Goal: Task Accomplishment & Management: Use online tool/utility

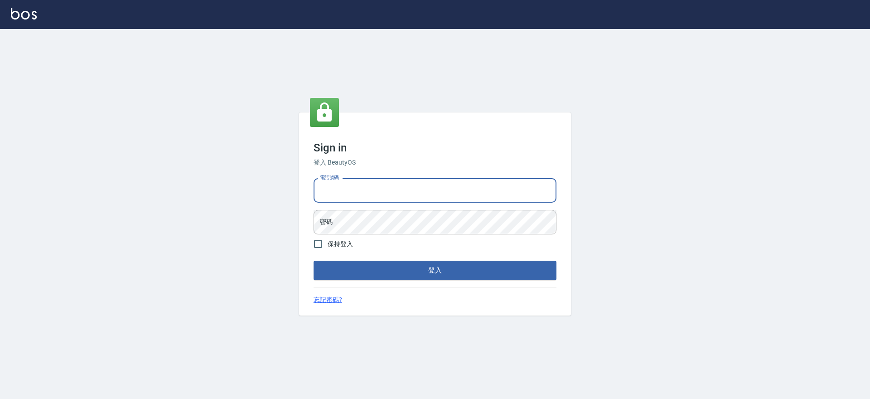
click at [425, 201] on input "電話號碼" at bounding box center [434, 190] width 243 height 24
type input "2306457"
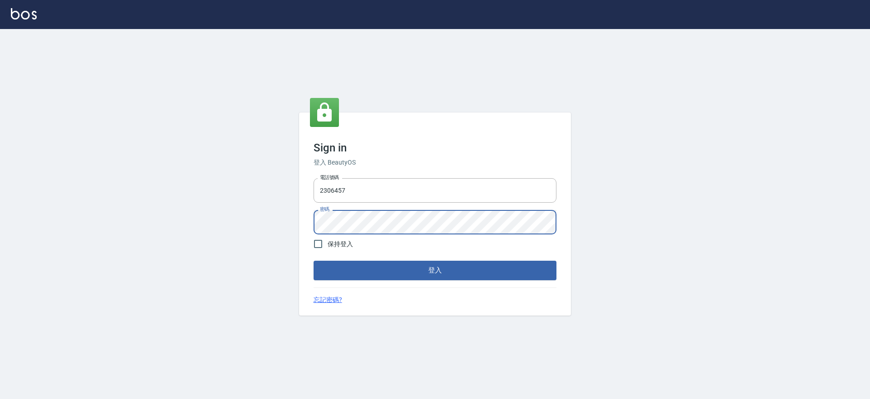
click at [313, 260] on button "登入" at bounding box center [434, 269] width 243 height 19
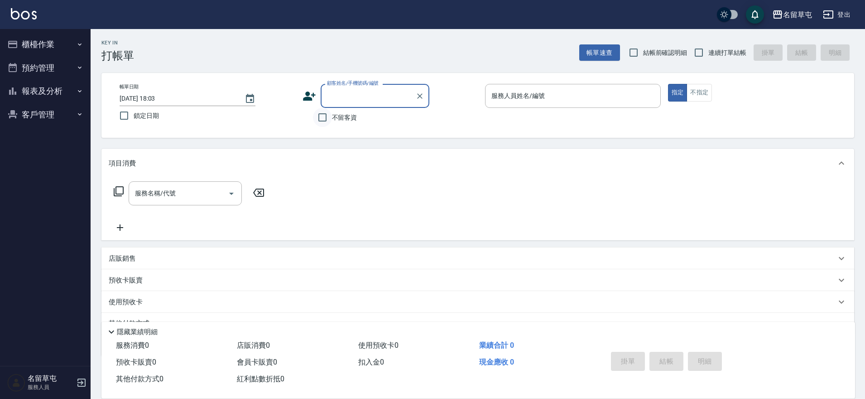
click at [328, 116] on input "不留客資" at bounding box center [322, 117] width 19 height 19
checkbox input "true"
click at [699, 53] on input "連續打單結帳" at bounding box center [698, 52] width 19 height 19
checkbox input "true"
click at [607, 110] on p at bounding box center [573, 113] width 176 height 10
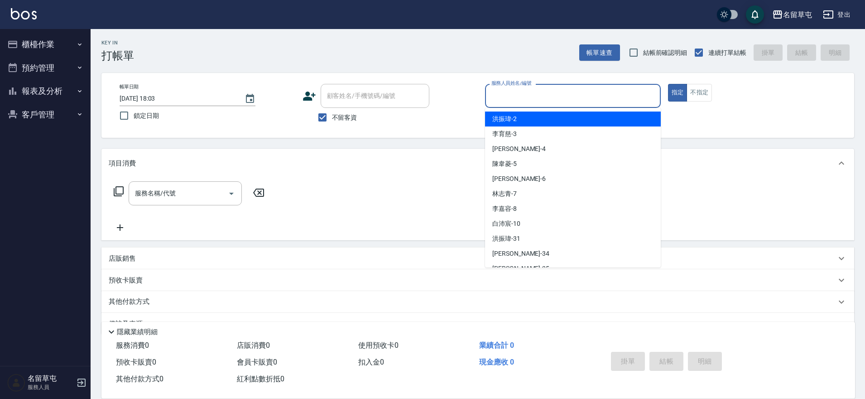
click at [611, 102] on input "服務人員姓名/編號" at bounding box center [573, 96] width 168 height 16
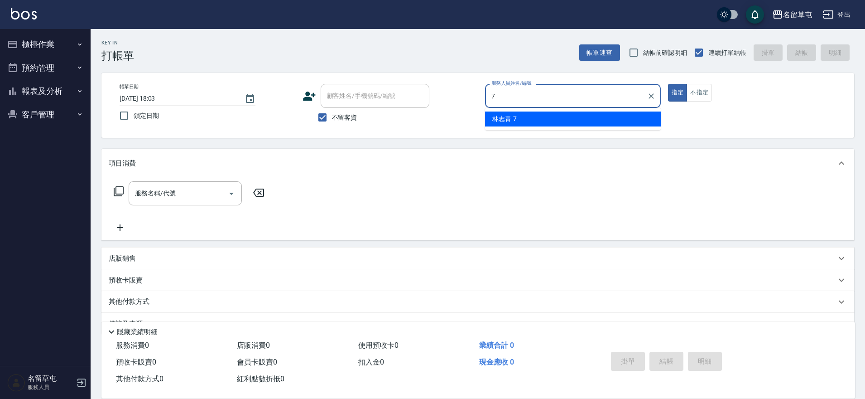
type input "7"
type button "true"
type input "[PERSON_NAME]-7"
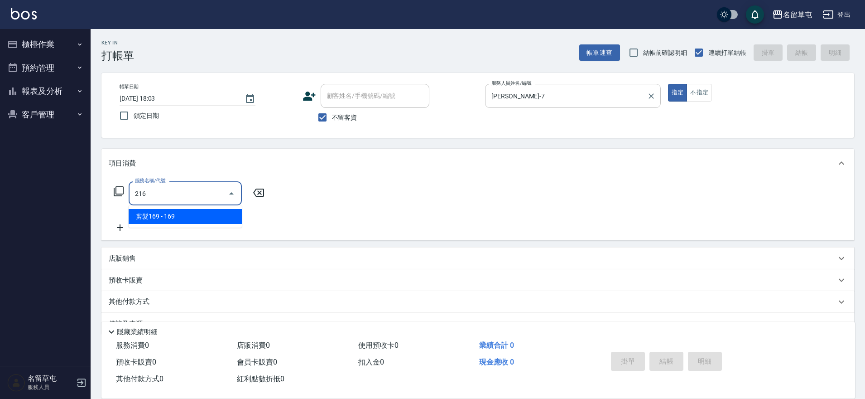
type input "剪髮169(216)"
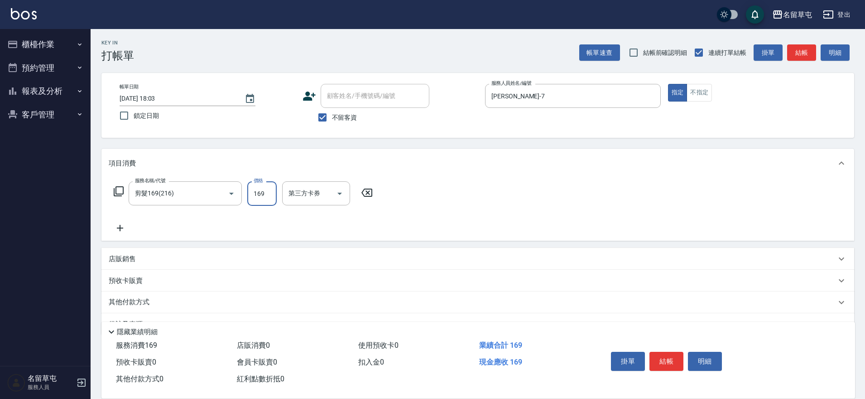
click at [259, 193] on input "169" at bounding box center [261, 193] width 29 height 24
click at [259, 193] on input "25" at bounding box center [261, 193] width 29 height 24
type input "250"
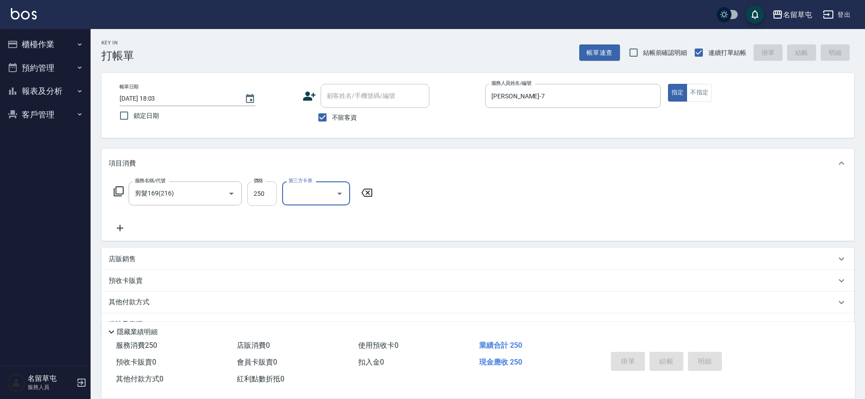
type input "[DATE] 18:04"
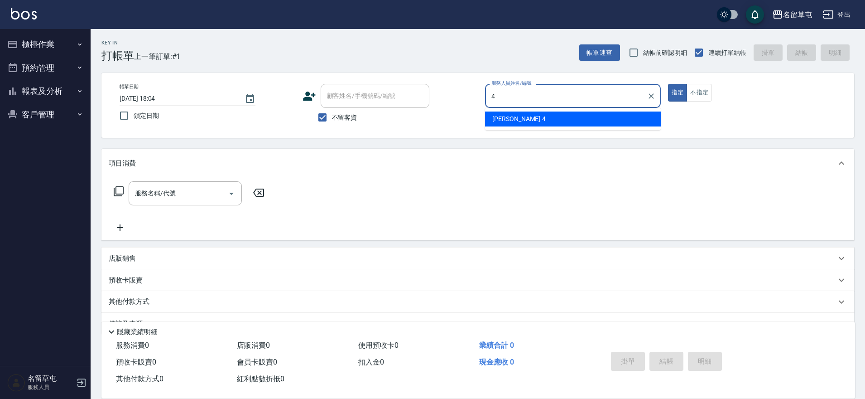
type input "[PERSON_NAME]-4"
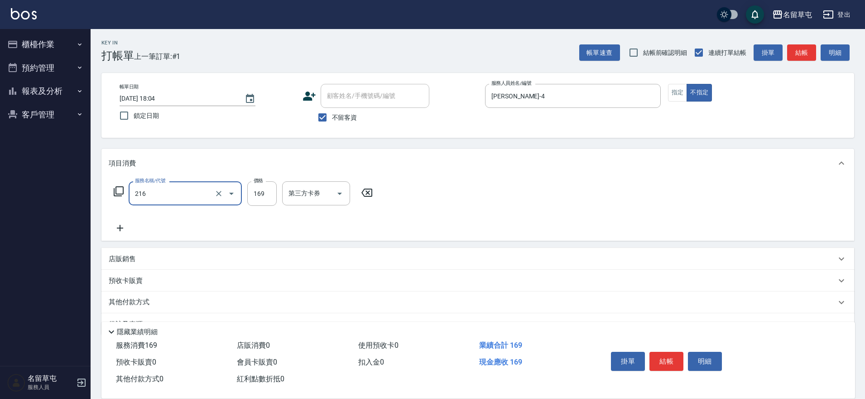
type input "剪髮169(216)"
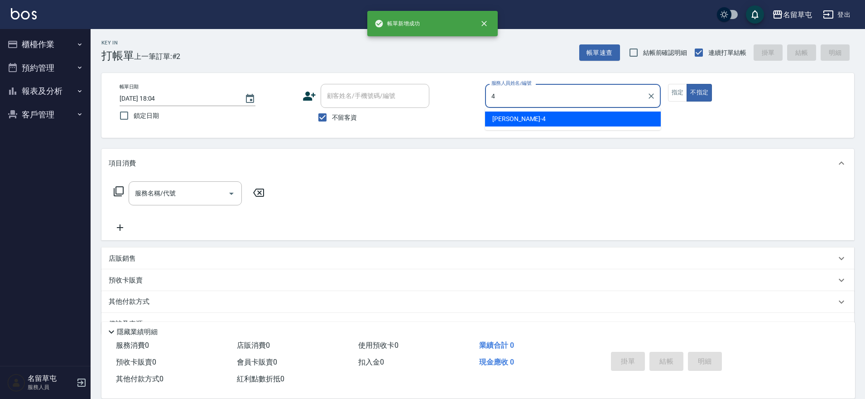
type input "[PERSON_NAME]-4"
type button "false"
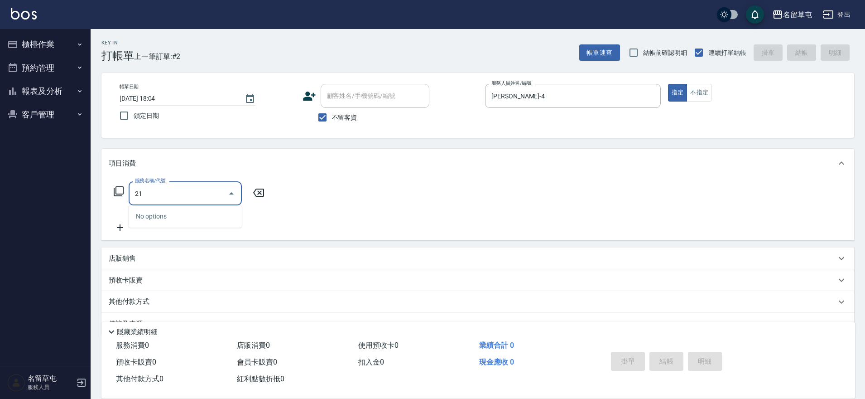
type input "216"
type input "剪髮169(216)"
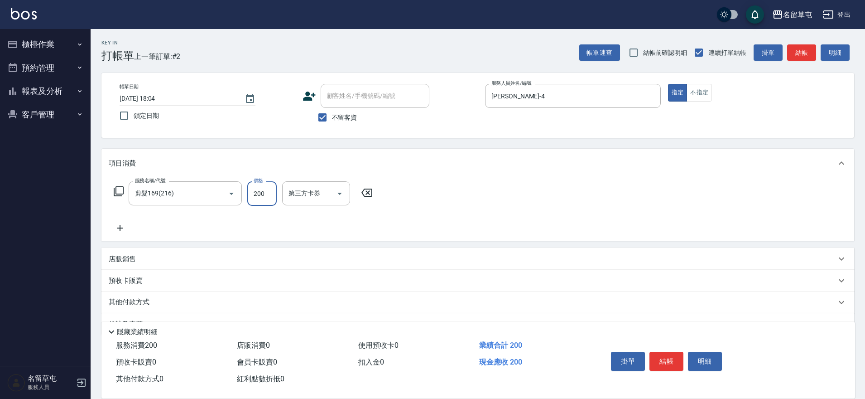
type input "200"
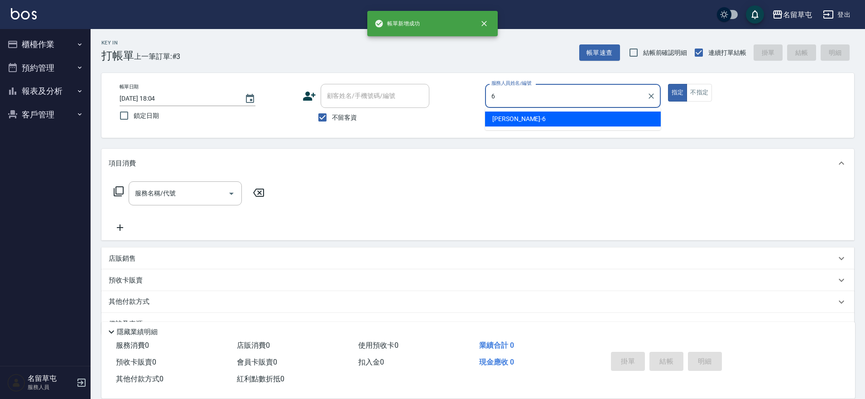
type input "[PERSON_NAME]-6"
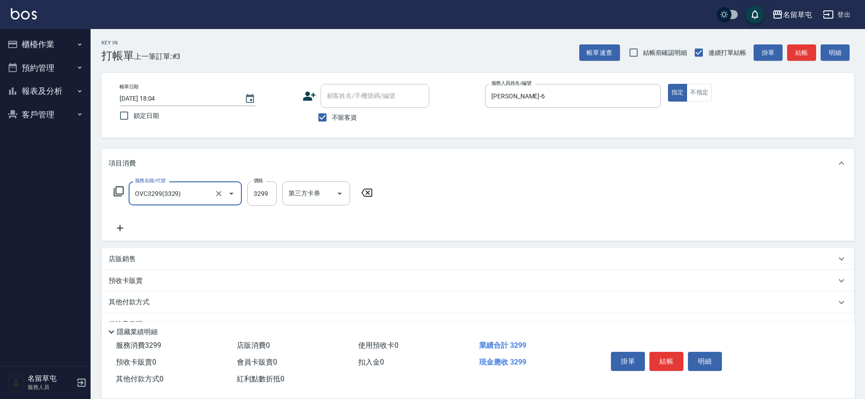
type input "OVC3299(3329)"
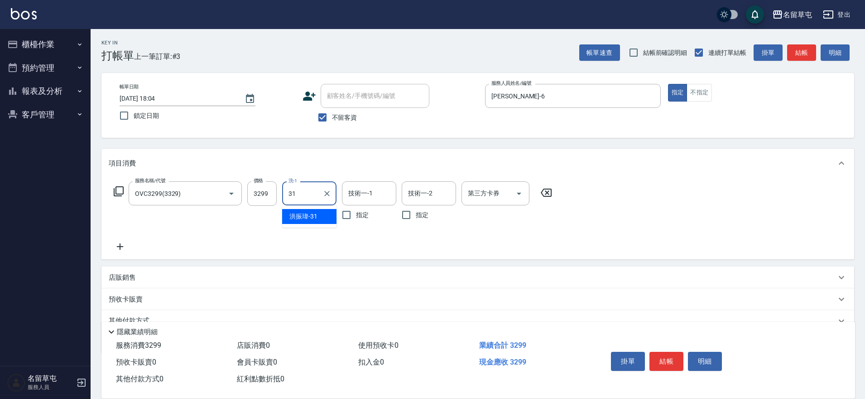
type input "[PERSON_NAME]-31"
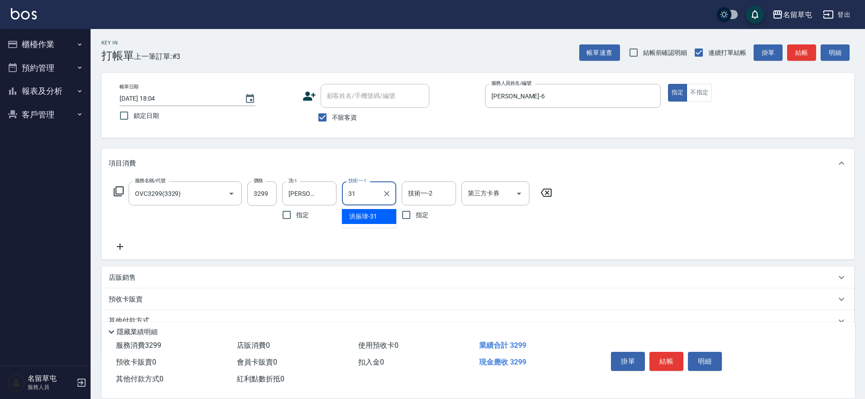
type input "[PERSON_NAME]-31"
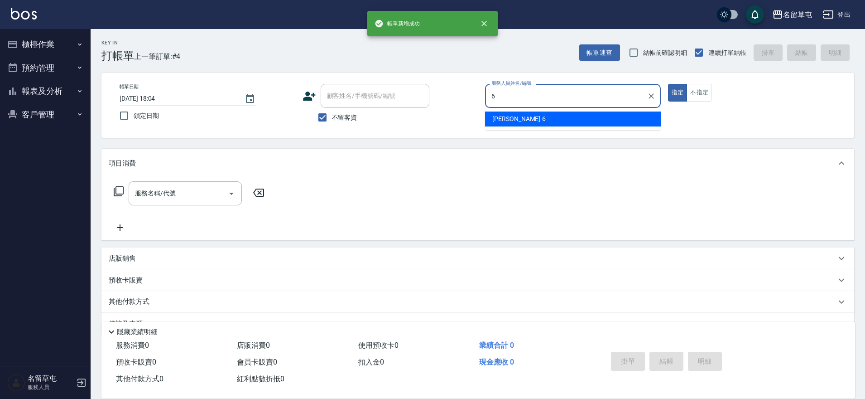
type input "[PERSON_NAME]-6"
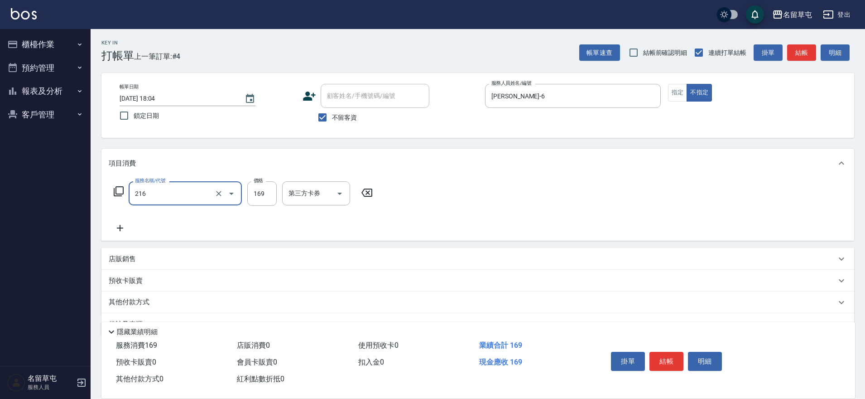
type input "剪髮169(216)"
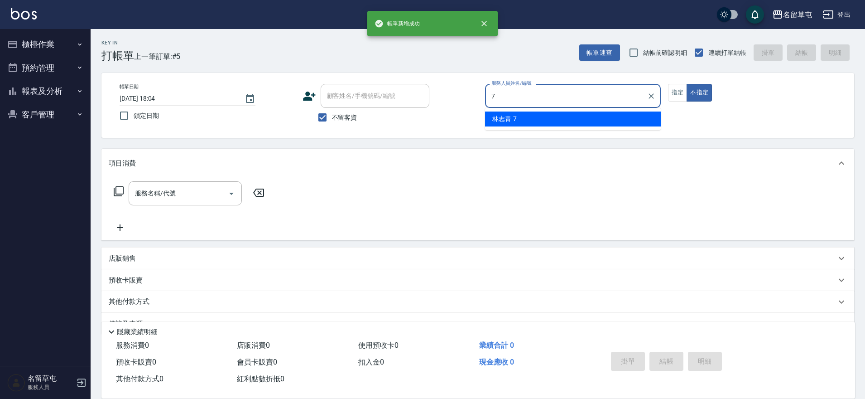
type input "[PERSON_NAME]-7"
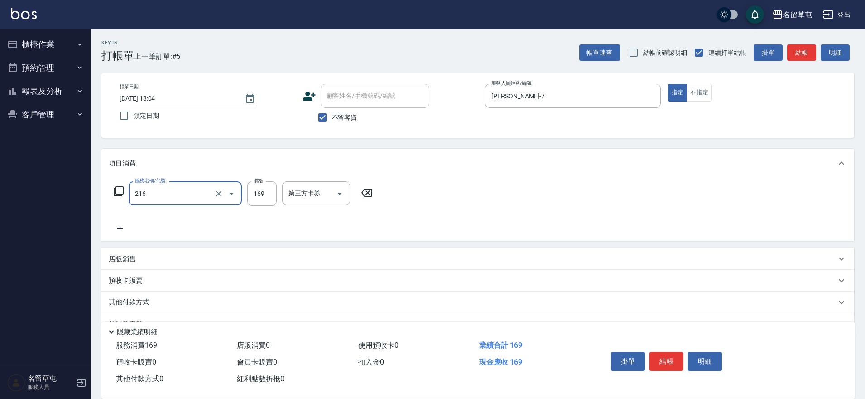
type input "剪髮169(216)"
type input "250"
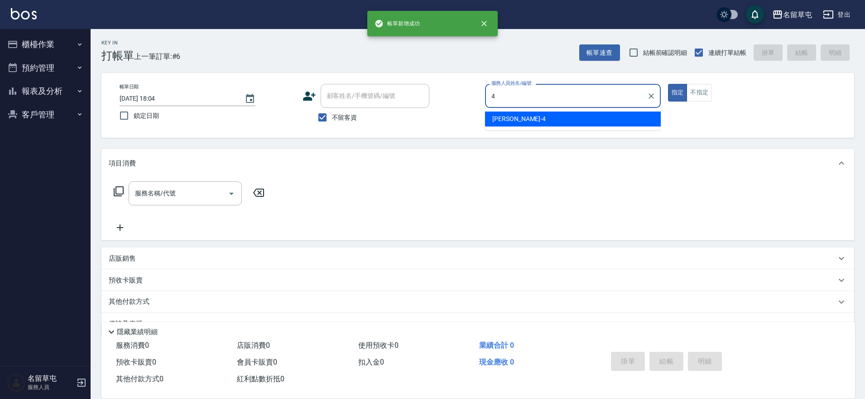
type input "[PERSON_NAME]-4"
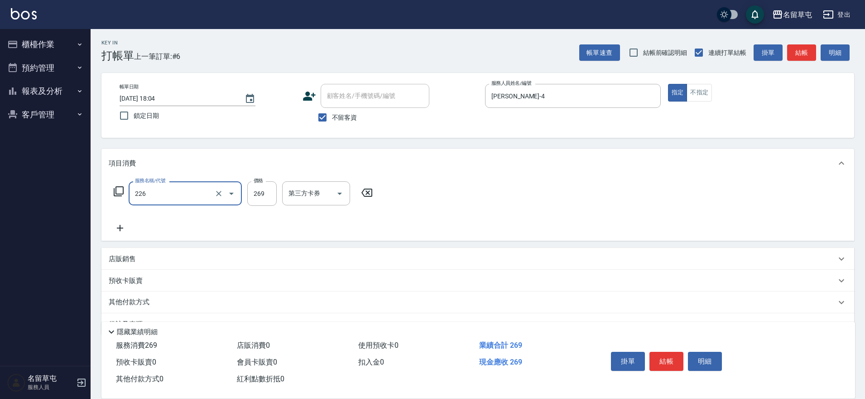
type input "洗剪269(226)"
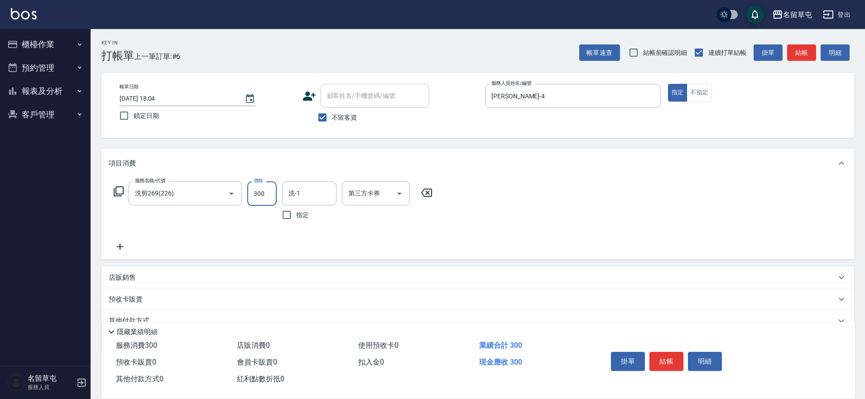
type input "300"
type input "[PERSON_NAME]-31"
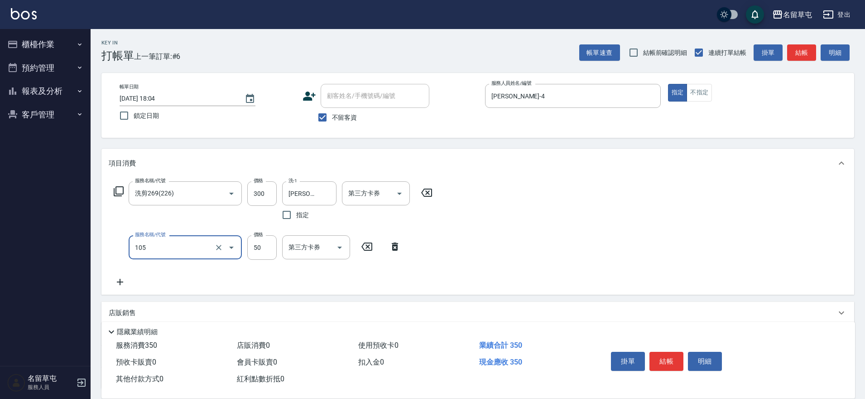
type input "精油50(105)"
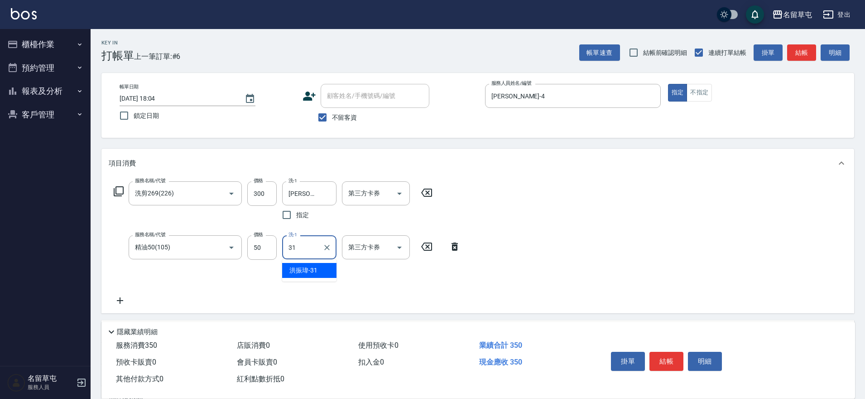
type input "[PERSON_NAME]-31"
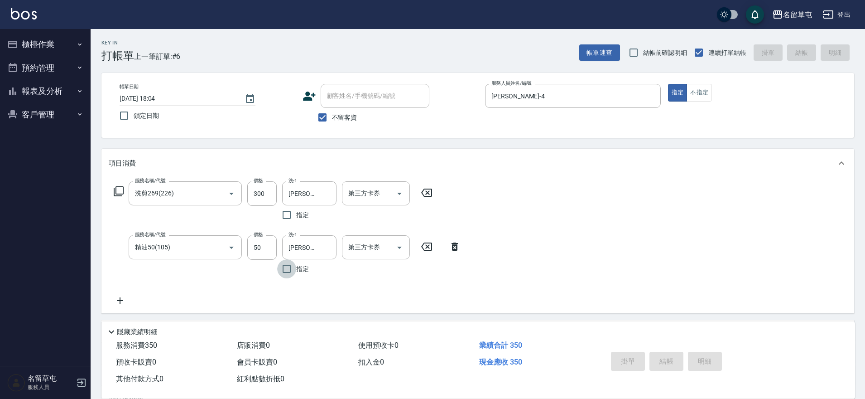
type input "[DATE] 18:05"
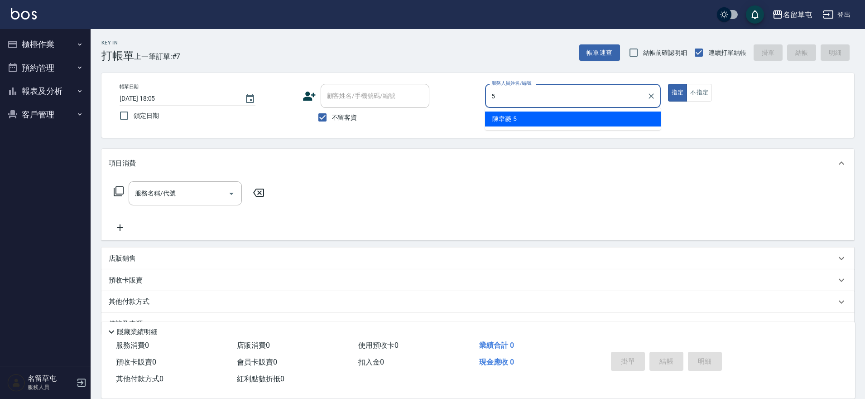
type input "[PERSON_NAME]-5"
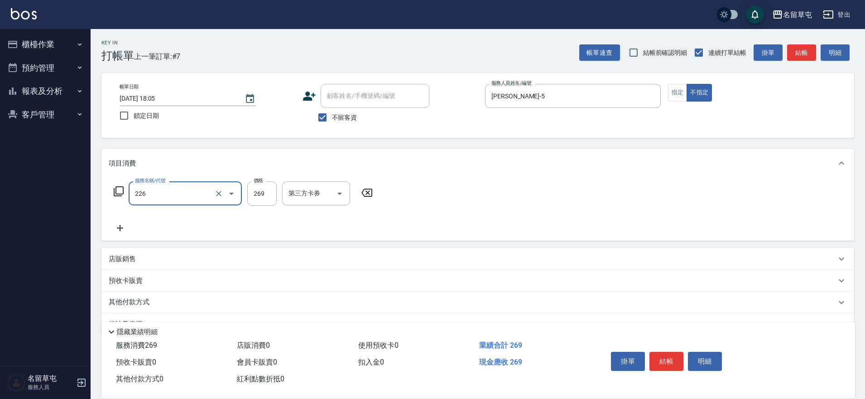
type input "洗剪269(226)"
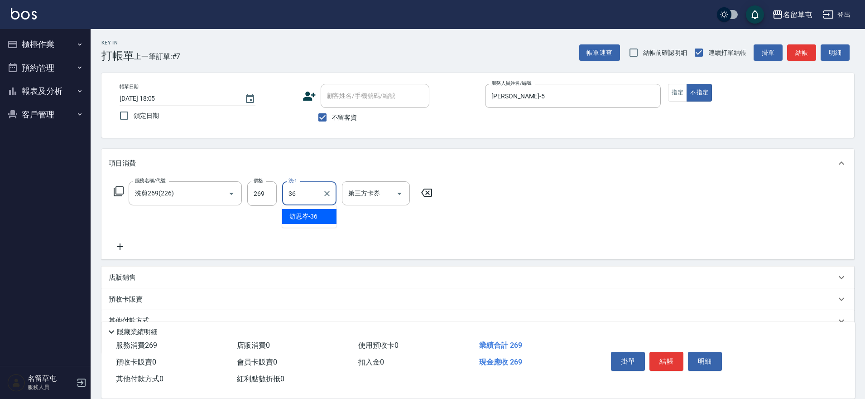
type input "[PERSON_NAME]-36"
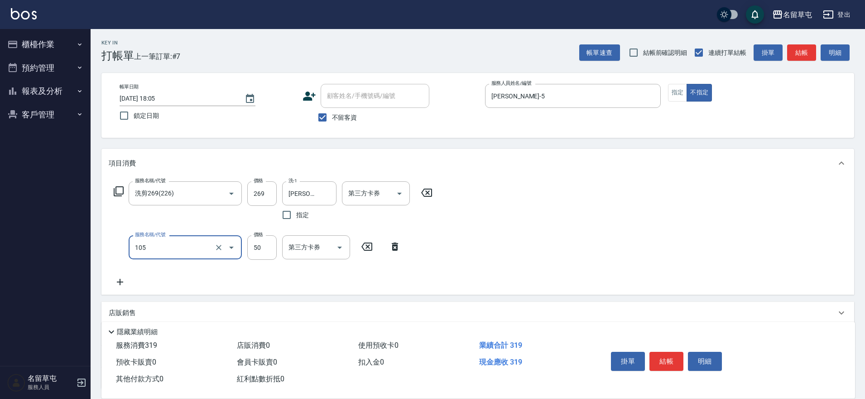
type input "精油50(105)"
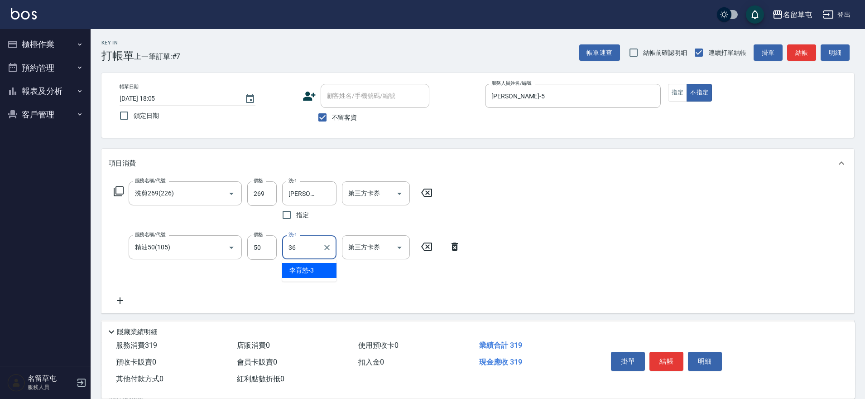
type input "[PERSON_NAME]-36"
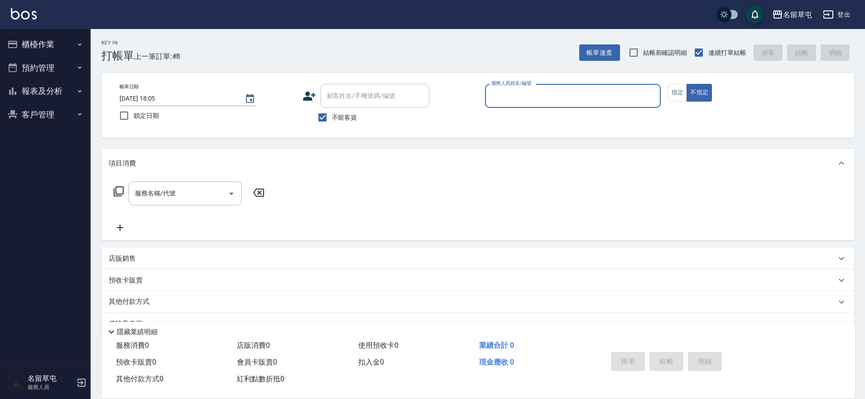
type input "6"
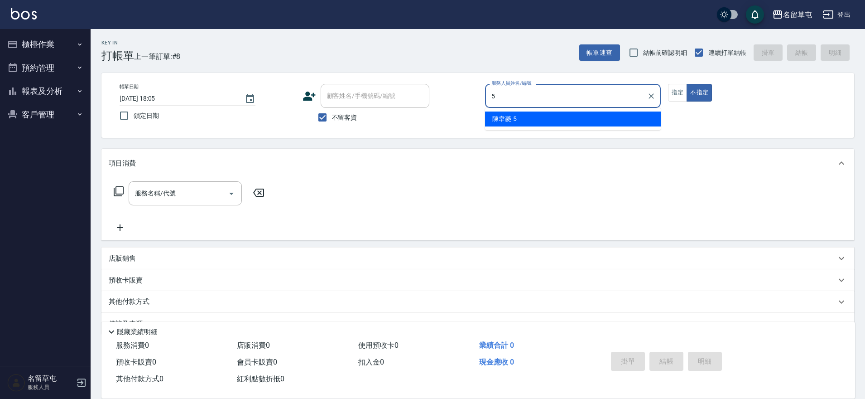
type input "[PERSON_NAME]-5"
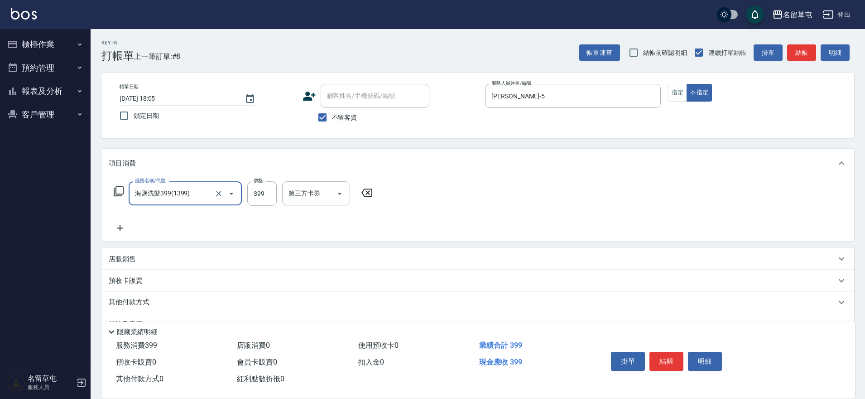
type input "海鹽洗髮399(1399)"
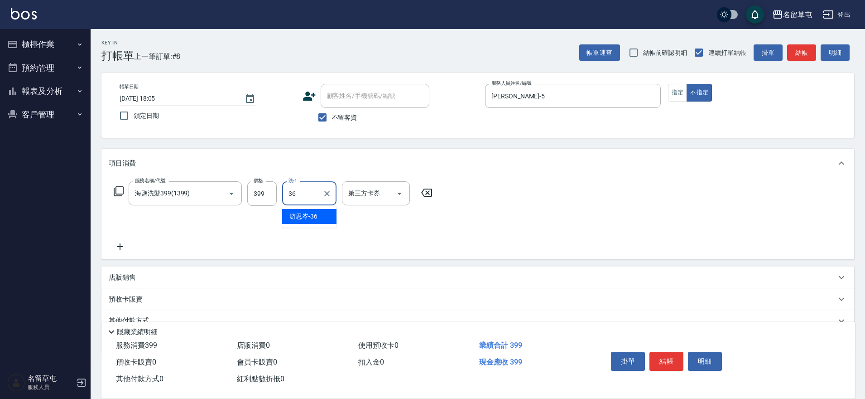
type input "[PERSON_NAME]-36"
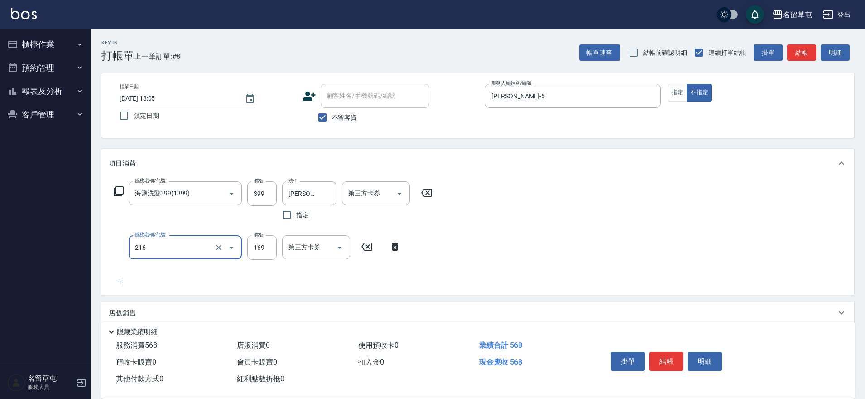
type input "剪髮169(216)"
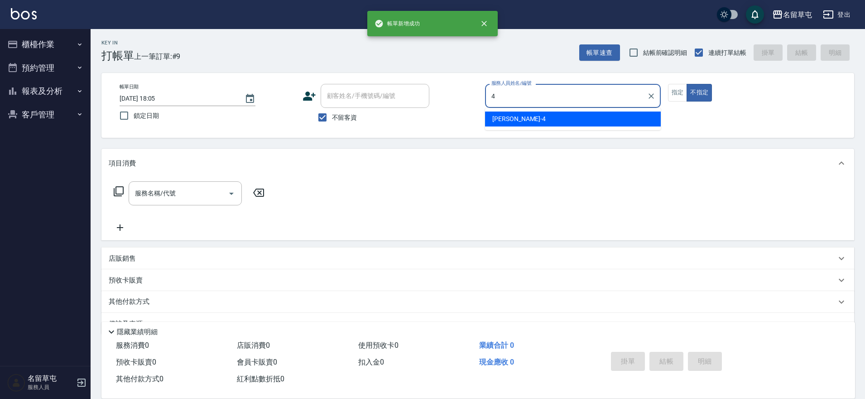
type input "[PERSON_NAME]-4"
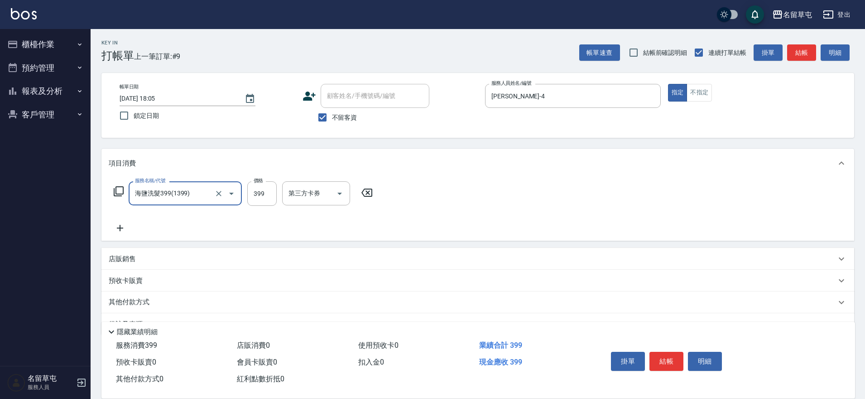
type input "海鹽洗髮399(1399)"
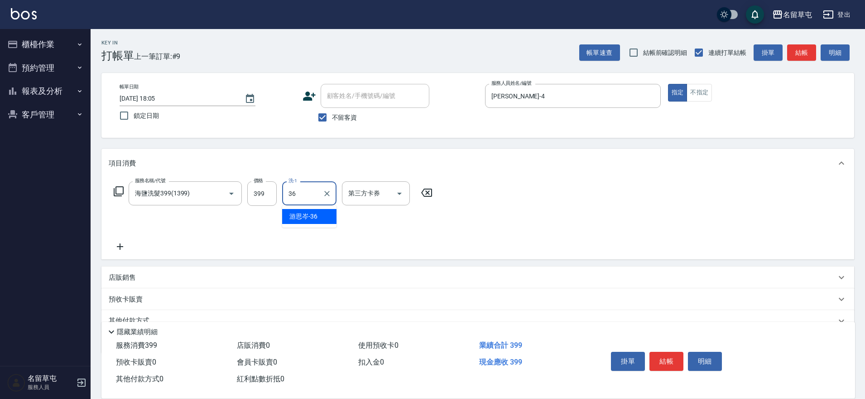
type input "[PERSON_NAME]-36"
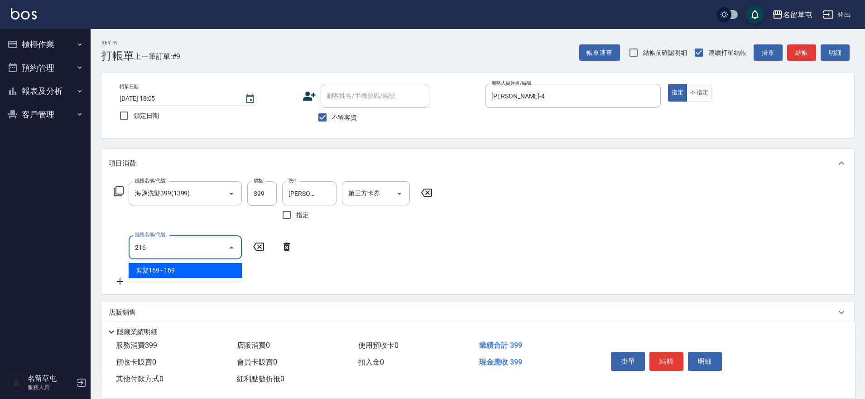
type input "剪髮169(216)"
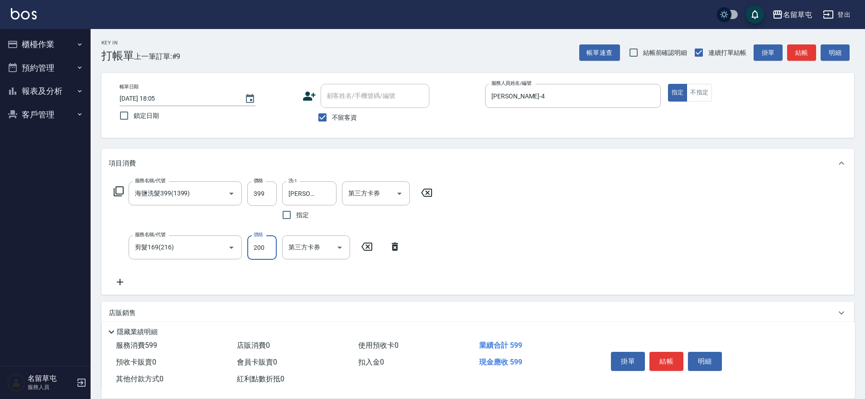
type input "200"
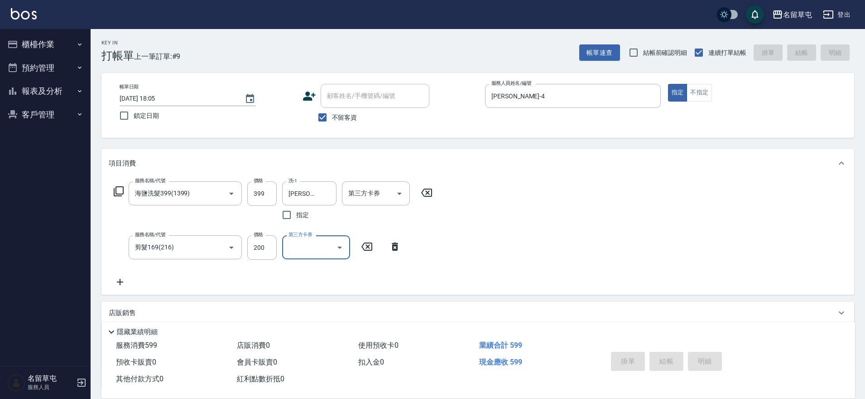
type input "[DATE] 18:06"
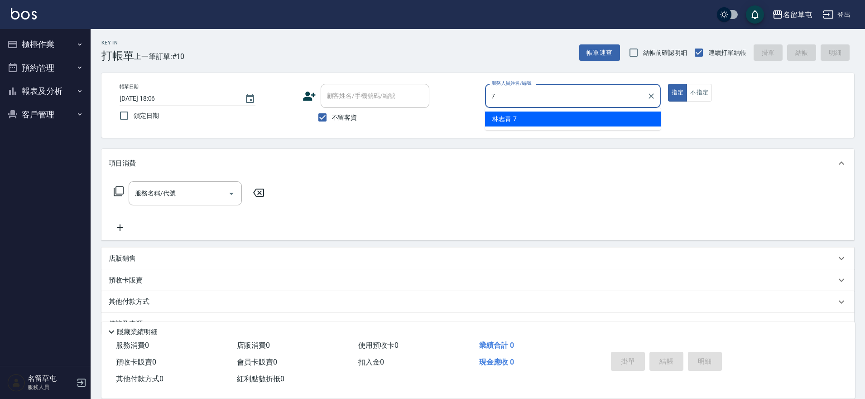
type input "[PERSON_NAME]-7"
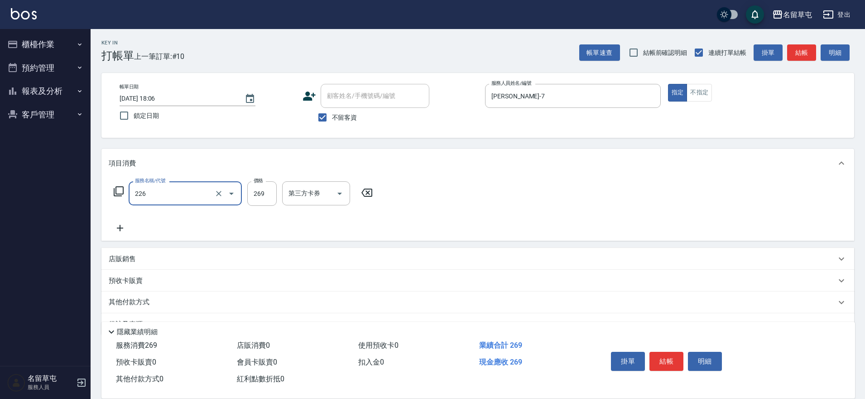
type input "洗剪269(226)"
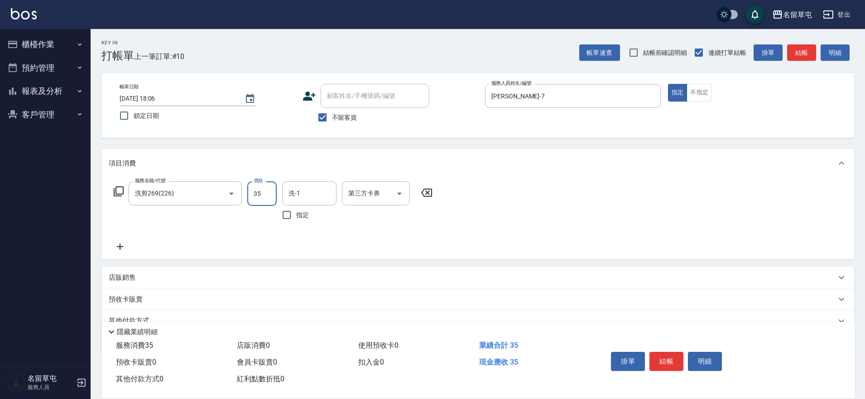
click at [259, 193] on input "35" at bounding box center [261, 193] width 29 height 24
type input "350"
type input "[PERSON_NAME]-31"
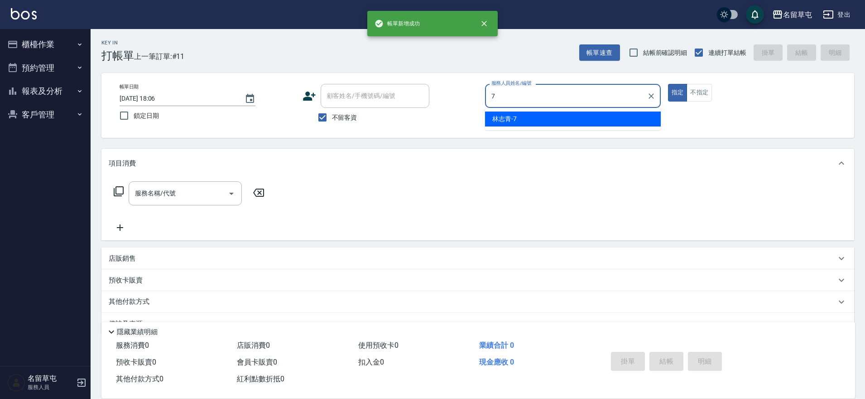
type input "[PERSON_NAME]-7"
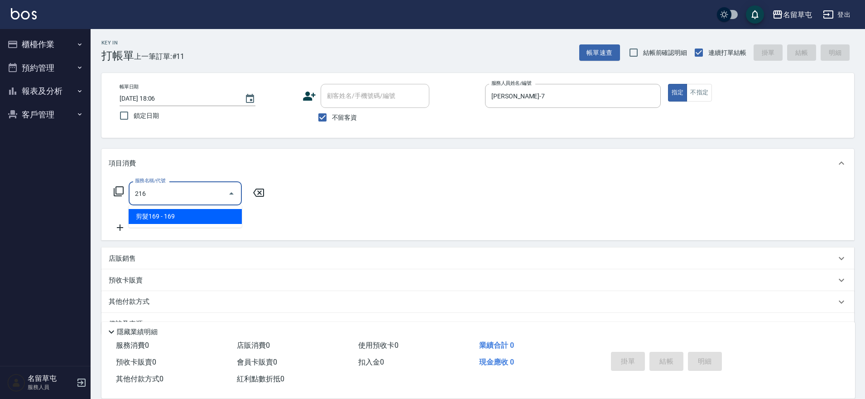
type input "剪髮169(216)"
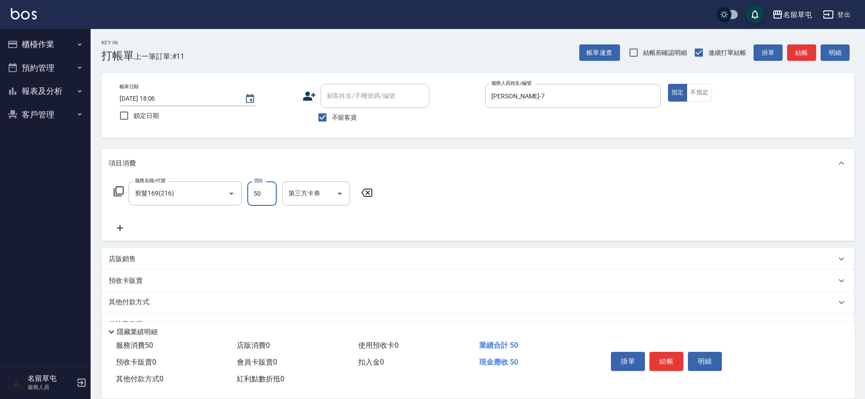
type input "50"
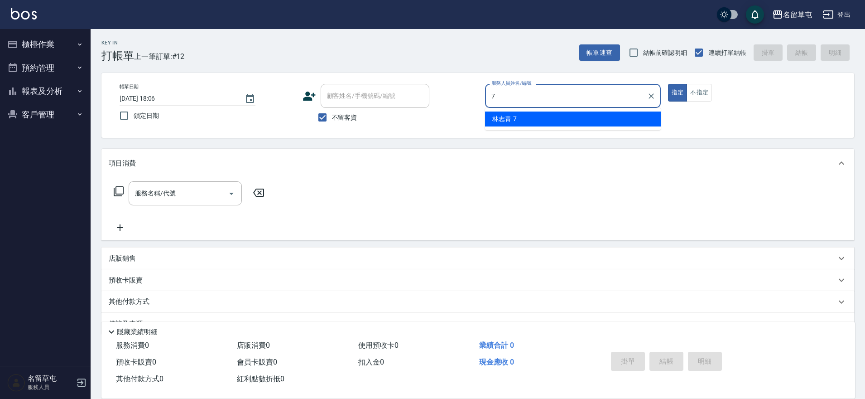
type input "[PERSON_NAME]-7"
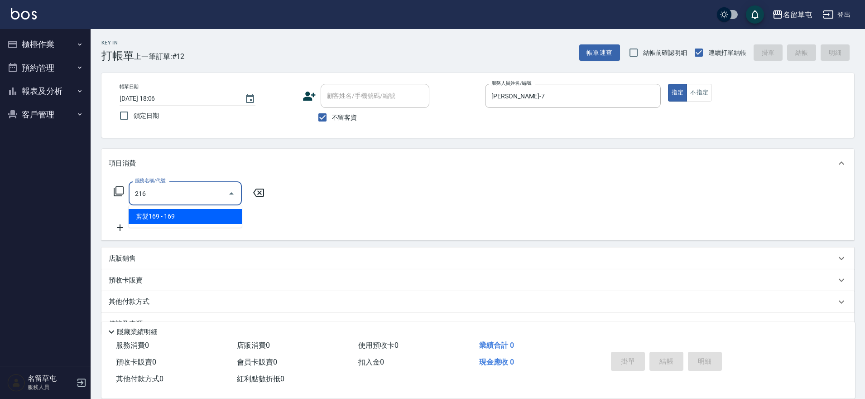
type input "剪髮169(216)"
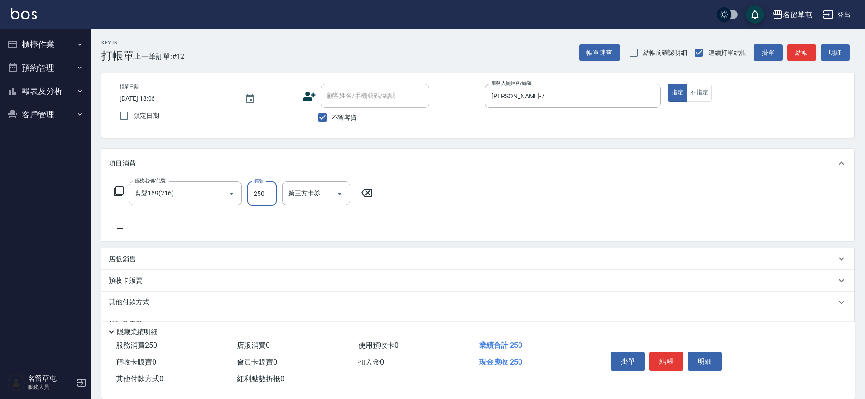
type input "250"
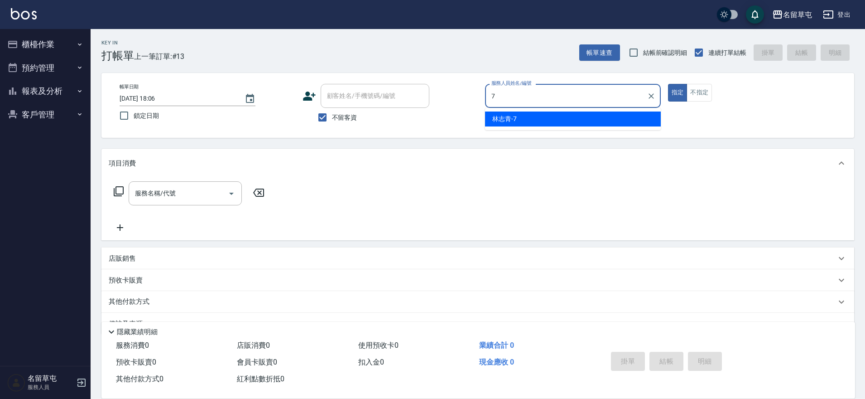
type input "[PERSON_NAME]-7"
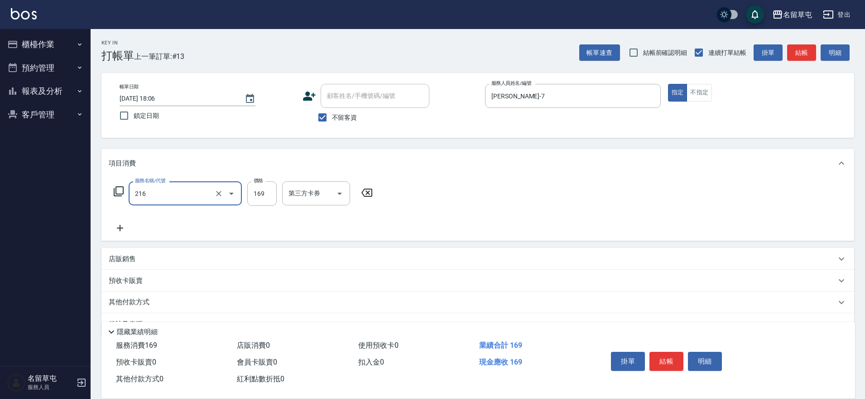
type input "剪髮169(216)"
type input "250"
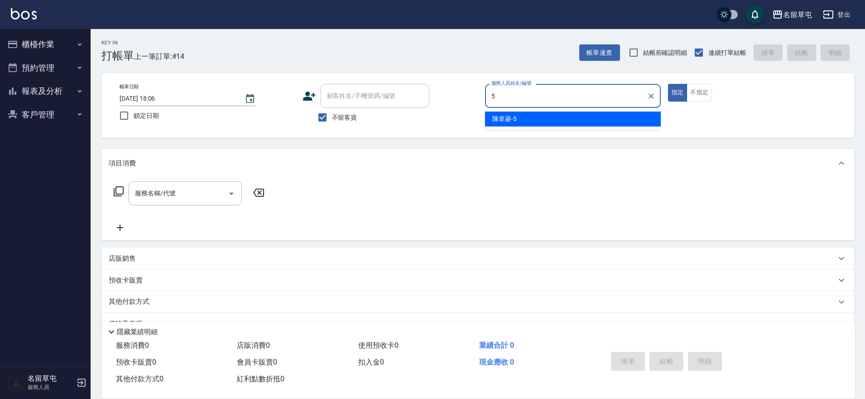
type input "[PERSON_NAME]-5"
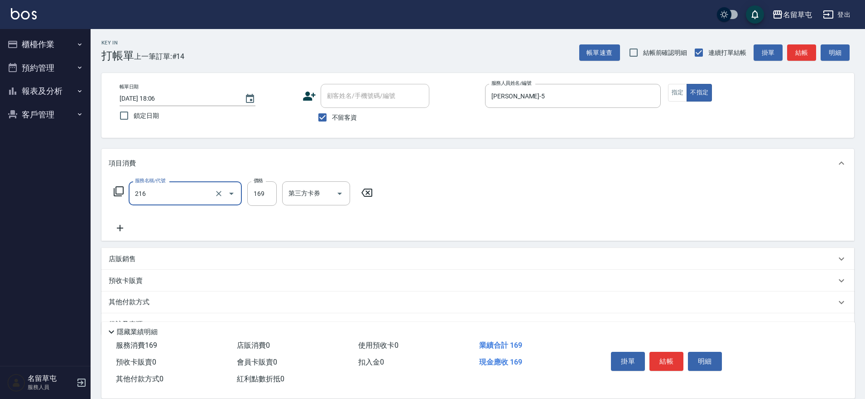
type input "剪髮169(216)"
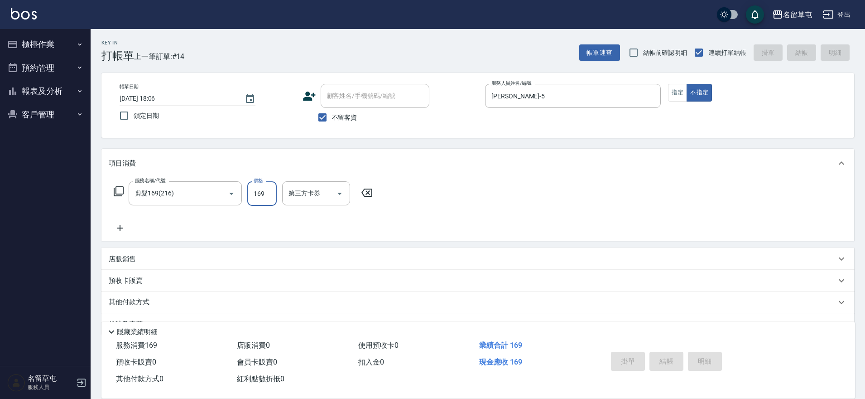
type input "[DATE] 18:07"
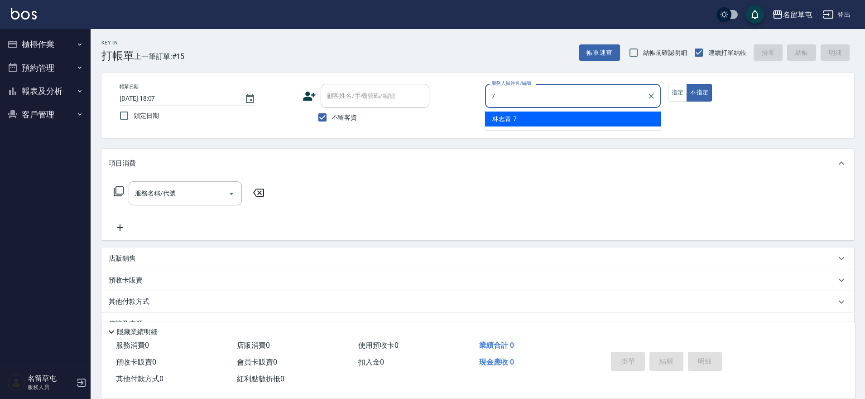
type input "[PERSON_NAME]-7"
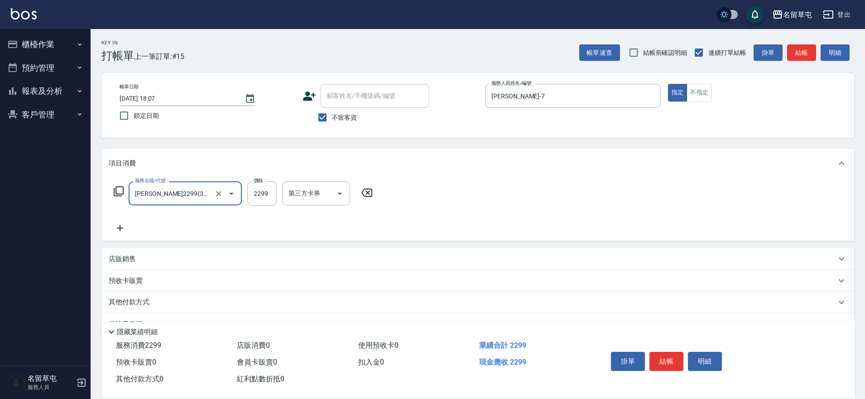
type input "[PERSON_NAME]2299(3229)"
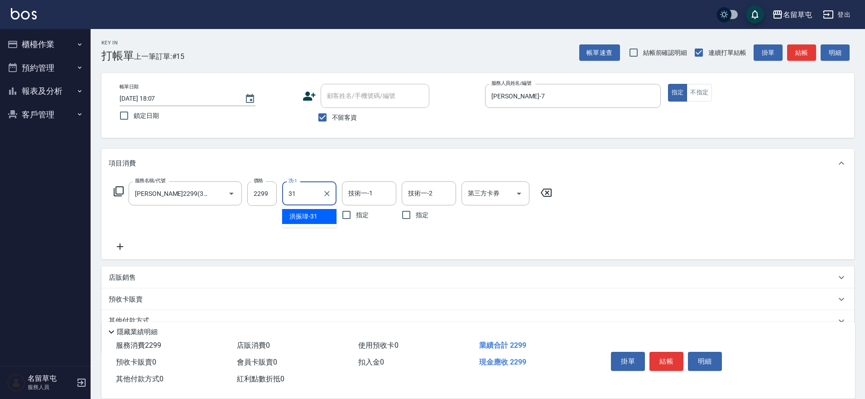
type input "[PERSON_NAME]-31"
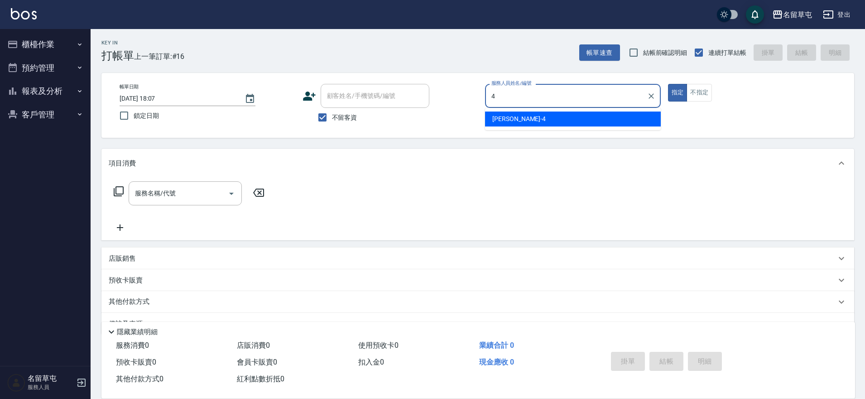
type input "[PERSON_NAME]-4"
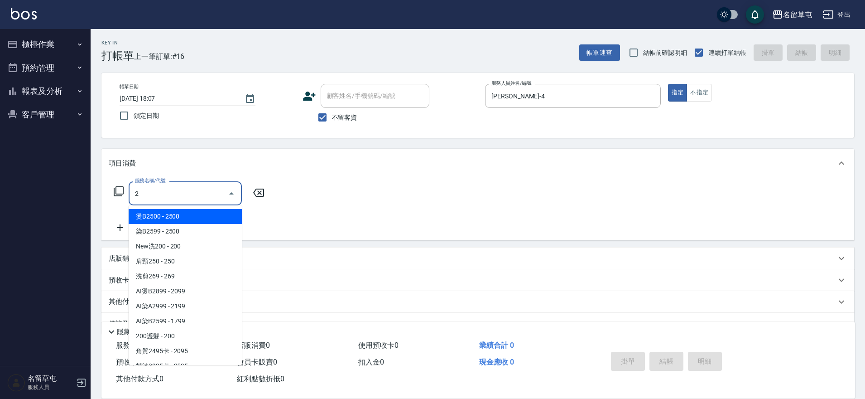
type input "2"
click at [258, 197] on icon at bounding box center [258, 192] width 23 height 11
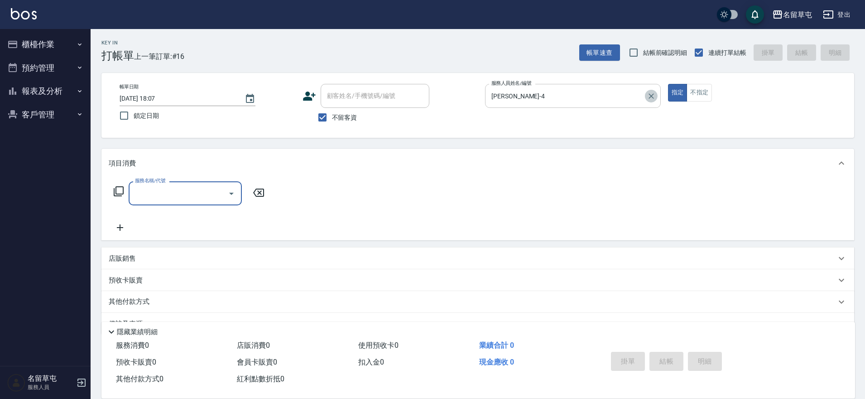
click at [656, 98] on button "Clear" at bounding box center [651, 96] width 13 height 13
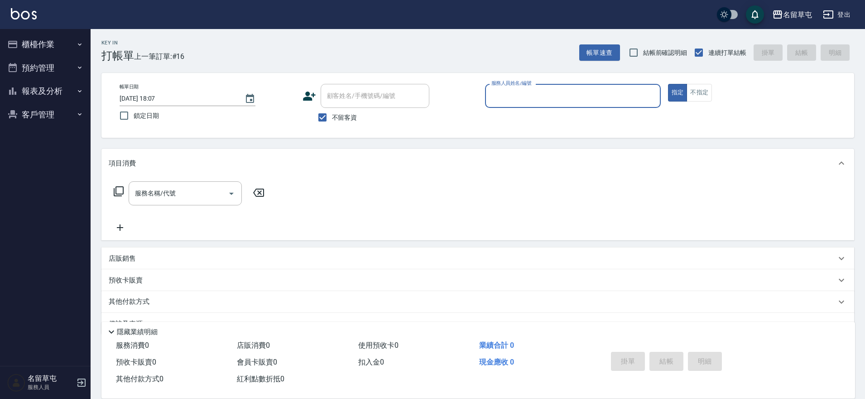
click at [36, 88] on button "報表及分析" at bounding box center [45, 91] width 83 height 24
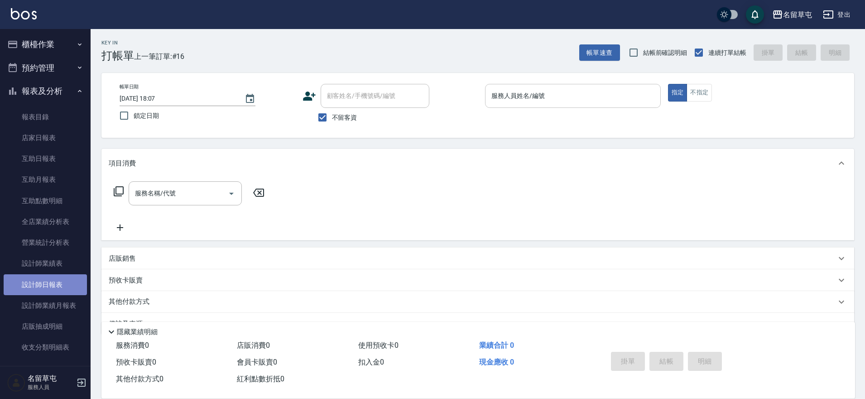
click at [60, 283] on link "設計師日報表" at bounding box center [45, 284] width 83 height 21
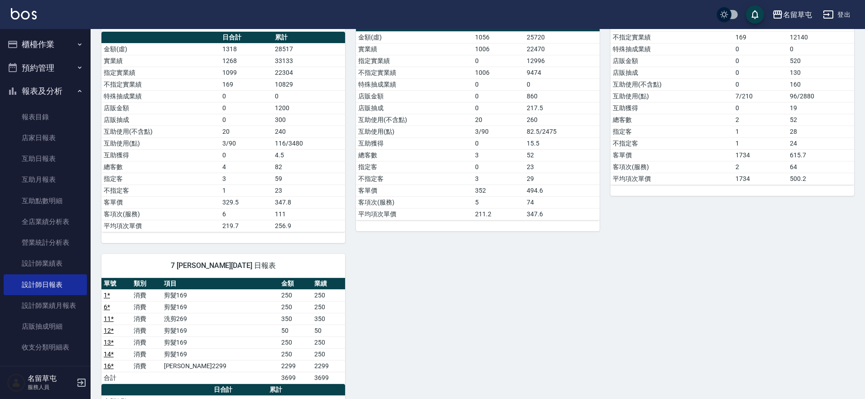
scroll to position [45, 0]
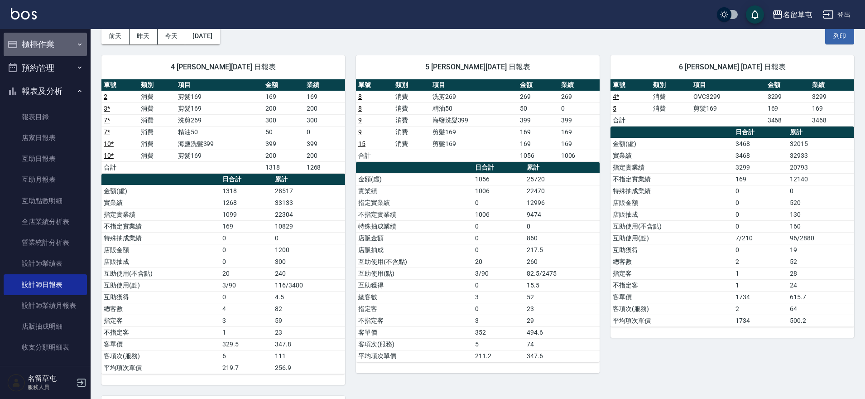
click at [52, 42] on button "櫃檯作業" at bounding box center [45, 45] width 83 height 24
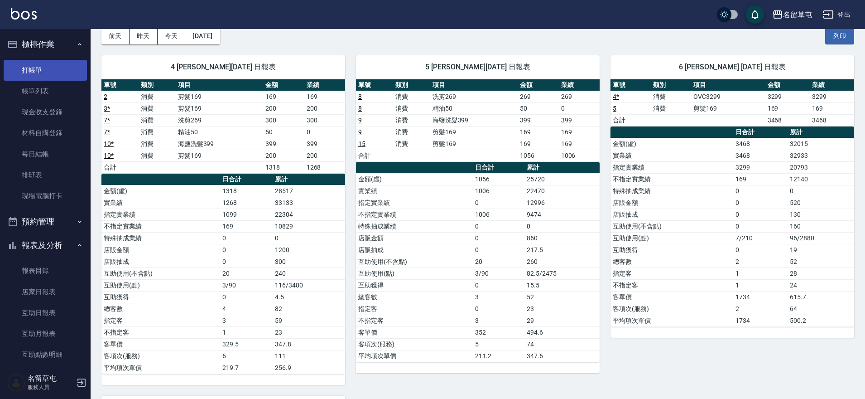
click at [49, 67] on link "打帳單" at bounding box center [45, 70] width 83 height 21
